Goal: Information Seeking & Learning: Learn about a topic

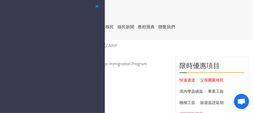
click at [98, 6] on button "button" at bounding box center [97, 6] width 7 height 7
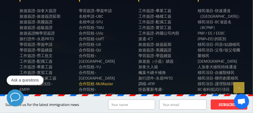
scroll to position [756, 0]
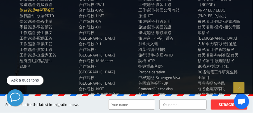
click at [44, 9] on link "旅遊簽證轉學習簽證" at bounding box center [37, 10] width 35 height 6
click at [32, 59] on link "經濟流動試點項目-EMPP" at bounding box center [41, 63] width 43 height 11
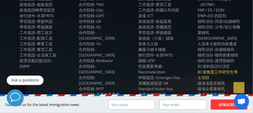
click at [216, 71] on link "BC省無需工作研究生博士項目" at bounding box center [219, 74] width 43 height 11
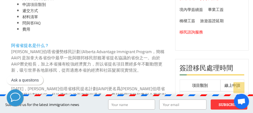
scroll to position [56, 0]
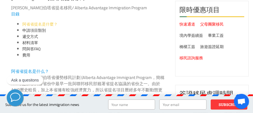
click at [32, 25] on link "阿省省提名是什麼？" at bounding box center [39, 23] width 35 height 7
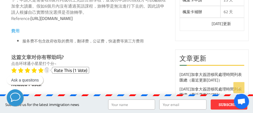
scroll to position [420, 0]
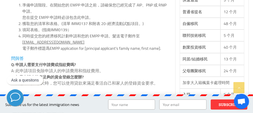
scroll to position [364, 0]
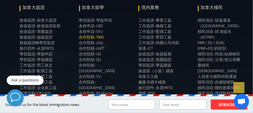
scroll to position [784, 0]
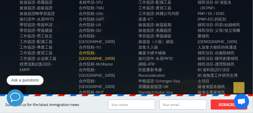
click at [100, 50] on link "合作院校-[GEOGRAPHIC_DATA]" at bounding box center [100, 55] width 43 height 11
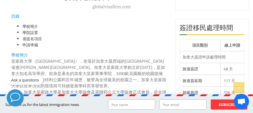
scroll to position [84, 0]
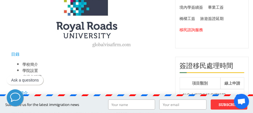
click at [69, 10] on img at bounding box center [89, 12] width 84 height 70
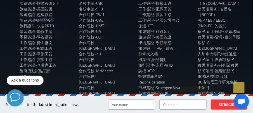
scroll to position [756, 0]
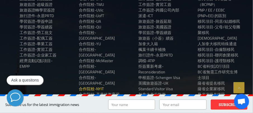
click at [101, 86] on link "合作院校-NYIT" at bounding box center [91, 89] width 25 height 6
